Goal: Task Accomplishment & Management: Complete application form

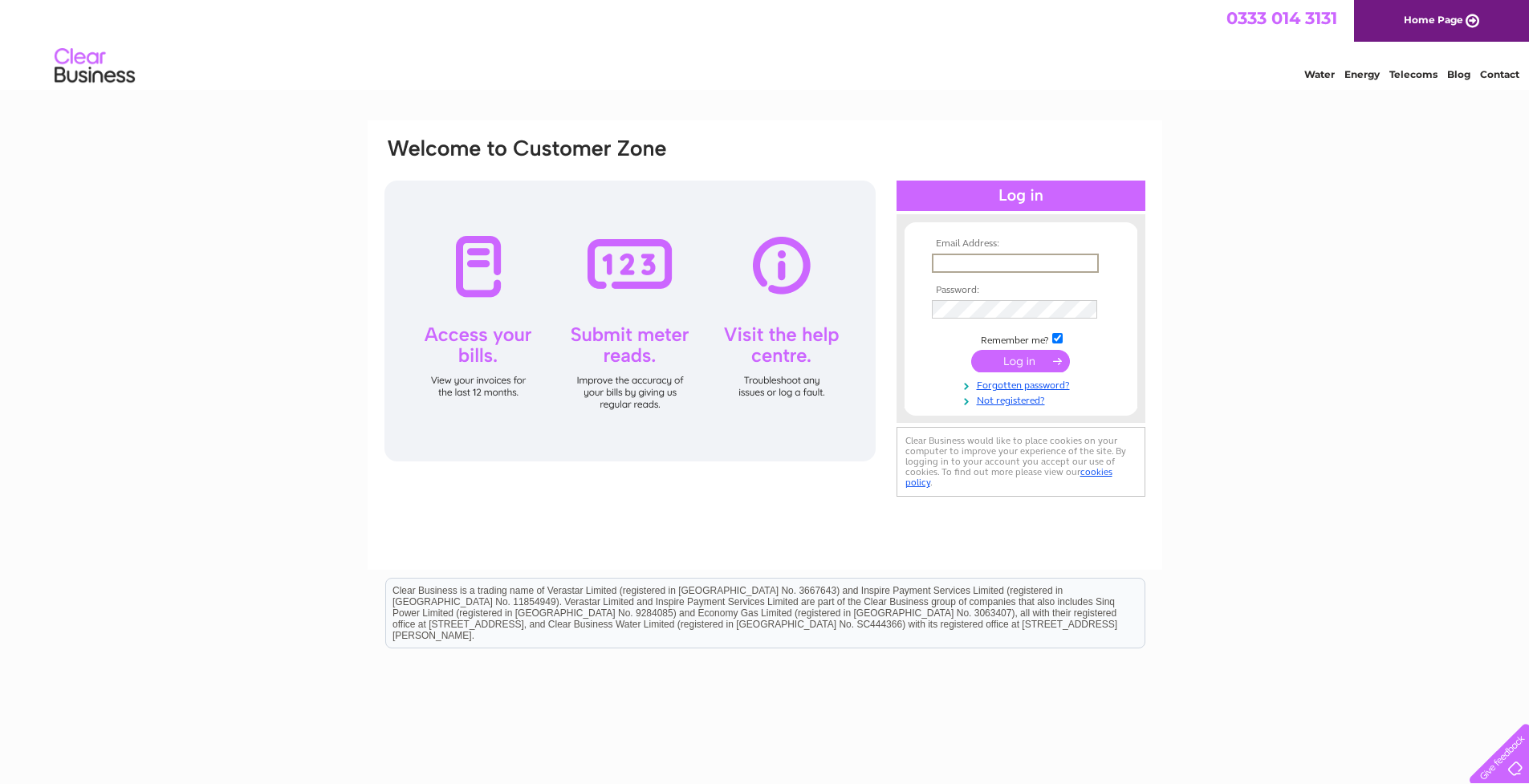
click at [960, 264] on input "text" at bounding box center [1015, 263] width 167 height 19
click at [1026, 384] on link "Forgotten password?" at bounding box center [1023, 385] width 182 height 16
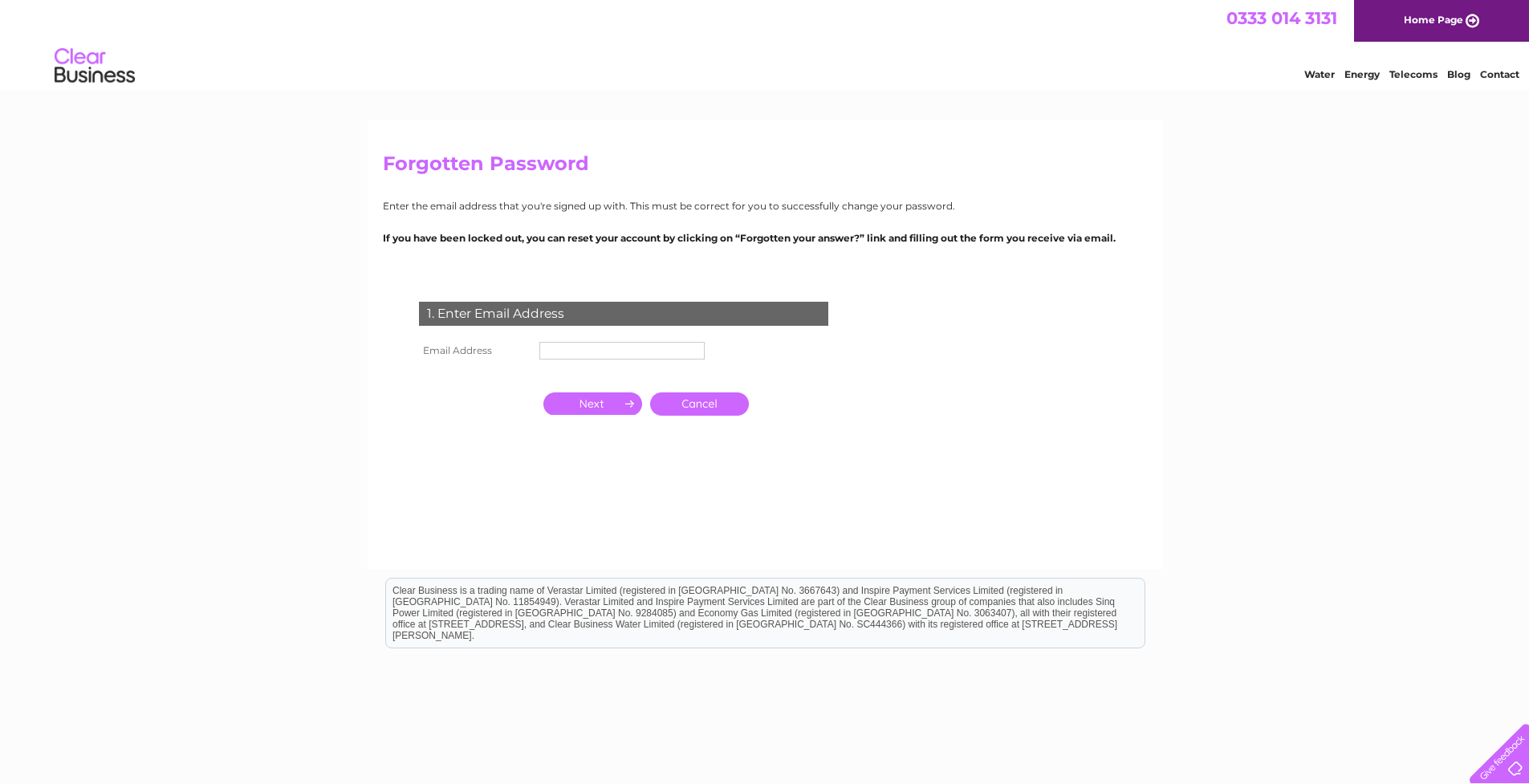
click at [1411, 18] on link "Home Page" at bounding box center [1442, 21] width 175 height 42
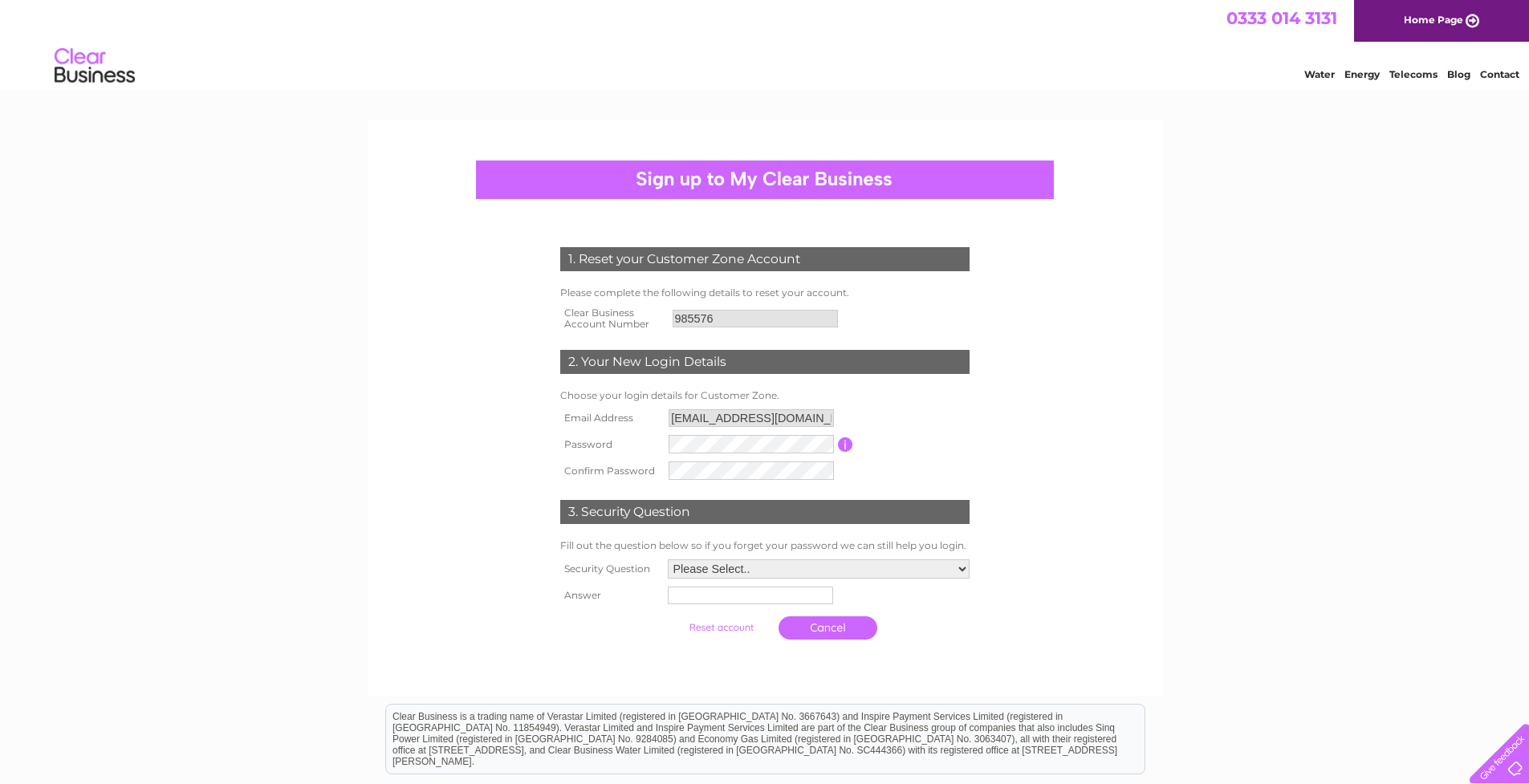
click at [843, 447] on tr "Password Password must be at least 6 characters long" at bounding box center [765, 444] width 418 height 27
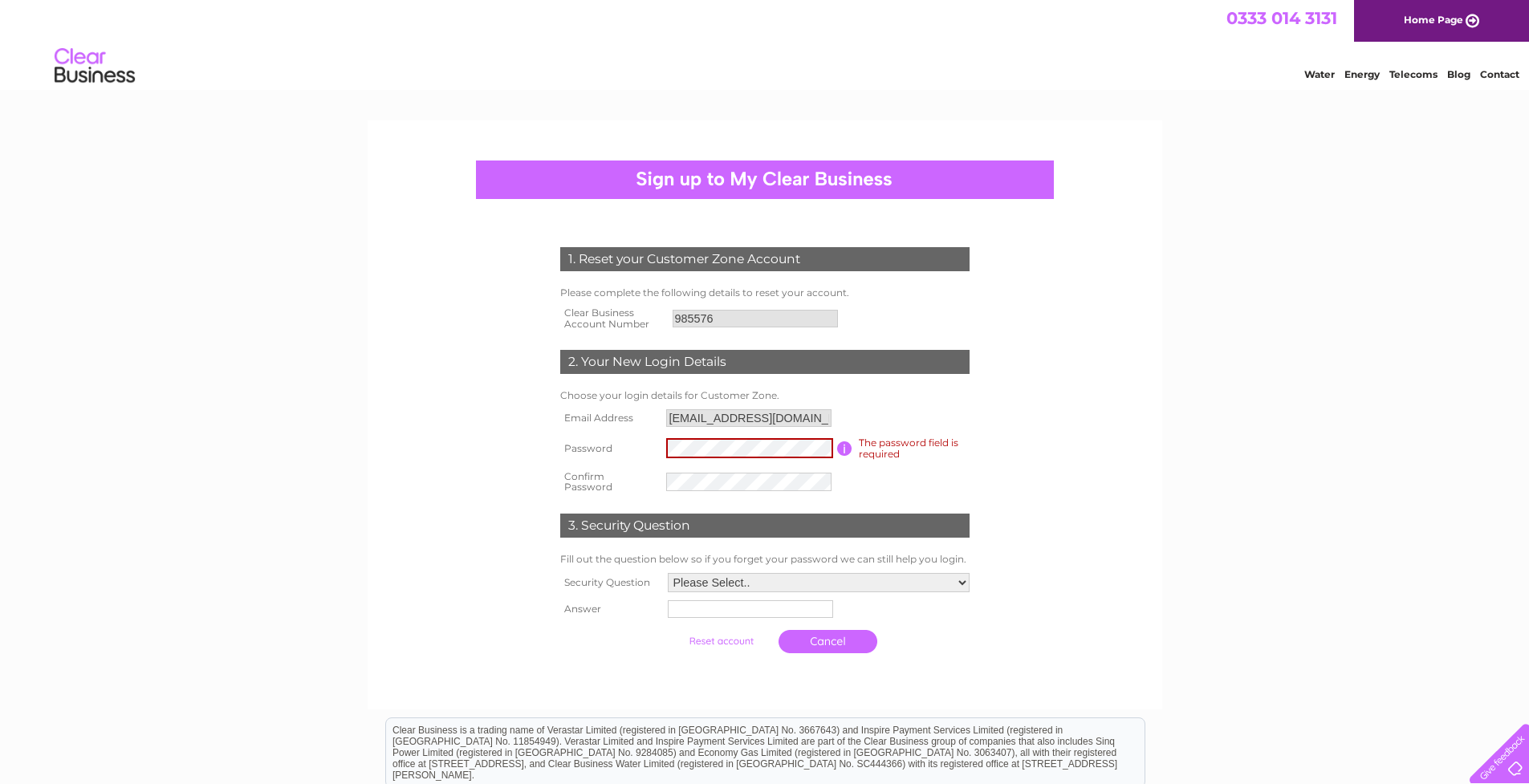
click at [899, 470] on table "Email Address [EMAIL_ADDRESS][DOMAIN_NAME] Password The password field is requi…" at bounding box center [765, 451] width 418 height 92
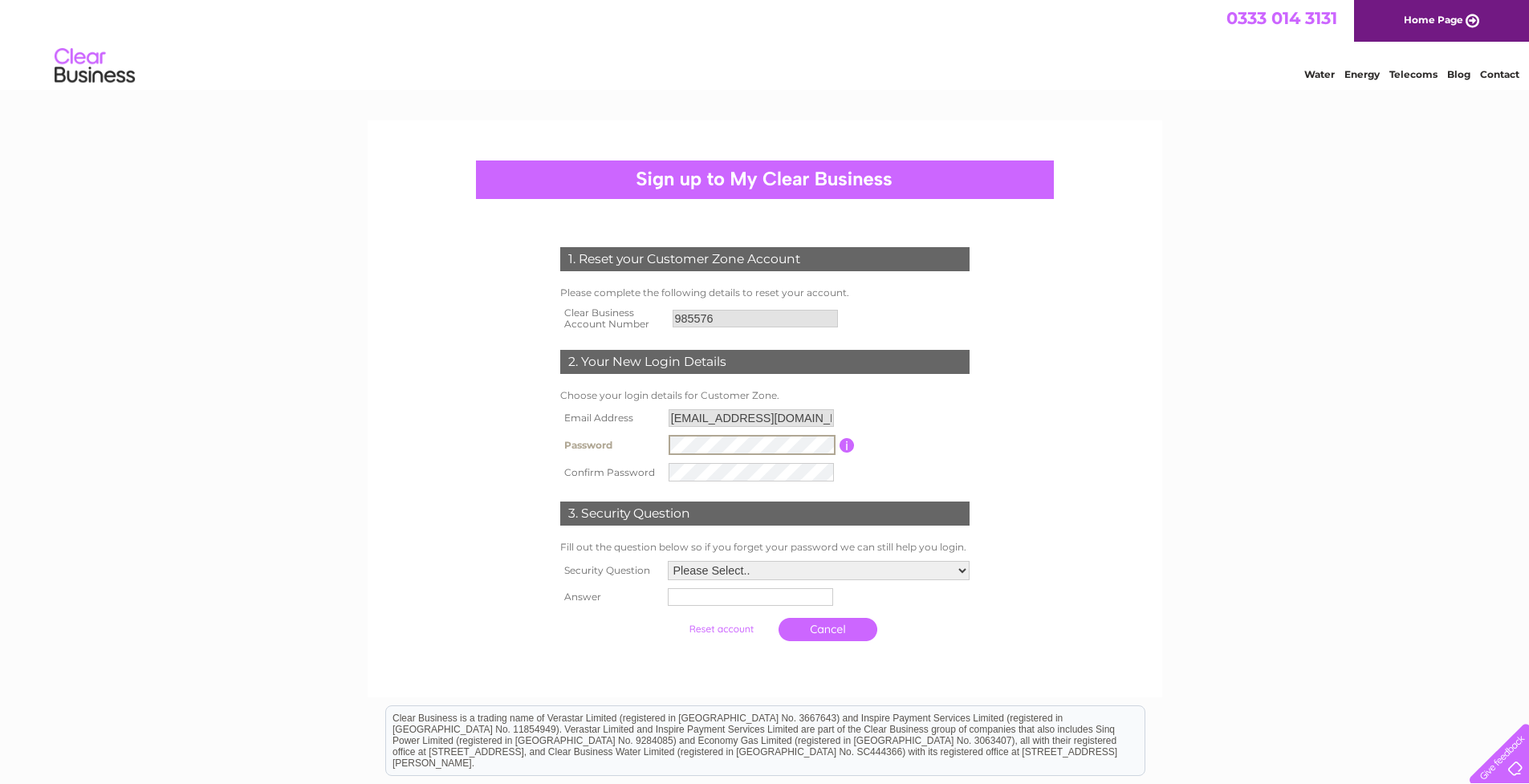
click at [650, 432] on tr "Password Password must be at least 6 characters long" at bounding box center [765, 445] width 418 height 28
click at [873, 468] on table "Email Address [EMAIL_ADDRESS][DOMAIN_NAME] Password Password must be at least 6…" at bounding box center [765, 445] width 418 height 80
click at [625, 476] on tr "Confirm Password" at bounding box center [765, 471] width 418 height 28
click at [649, 464] on tr "Confirm Password" at bounding box center [765, 471] width 418 height 28
click at [939, 439] on td "Password must be at least 6 characters long" at bounding box center [914, 444] width 119 height 27
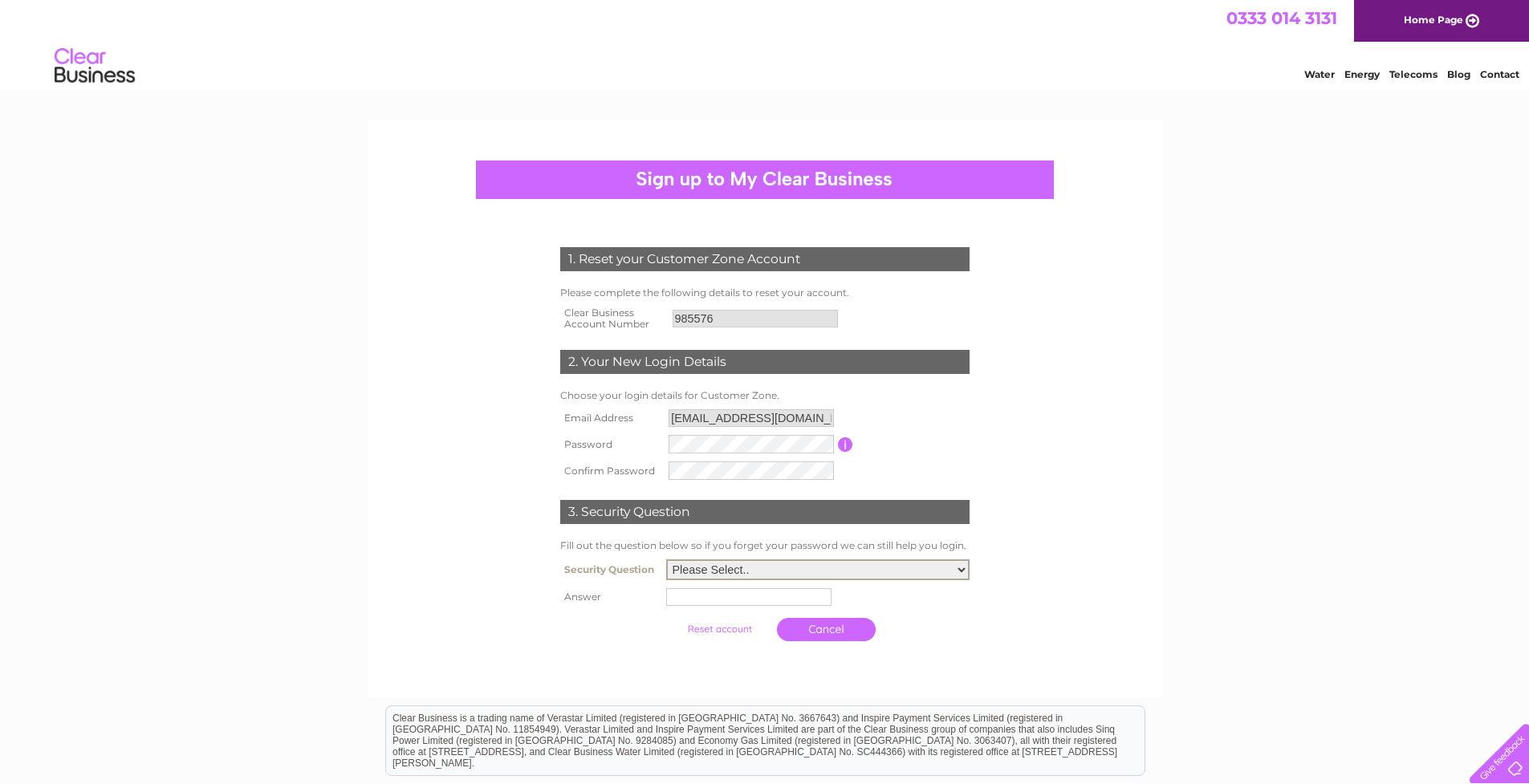
select select "1"
click at [684, 596] on input "text" at bounding box center [751, 596] width 167 height 19
type input "[PERSON_NAME]"
click at [710, 629] on input "submit" at bounding box center [722, 629] width 99 height 23
